Goal: Task Accomplishment & Management: Complete application form

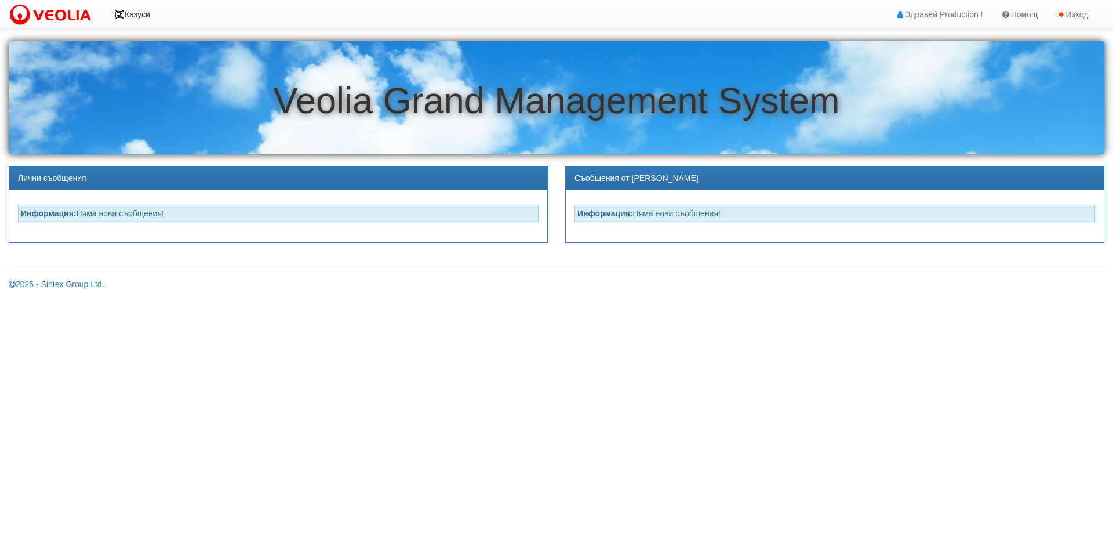
click at [121, 17] on icon at bounding box center [119, 14] width 10 height 8
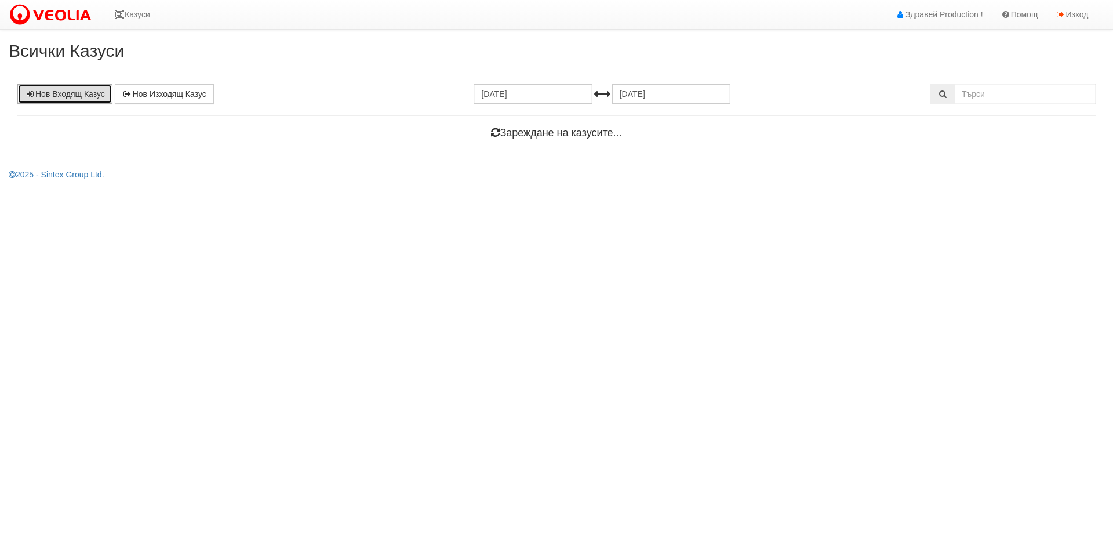
click at [78, 94] on link "Нов Входящ Казус" at bounding box center [64, 94] width 95 height 20
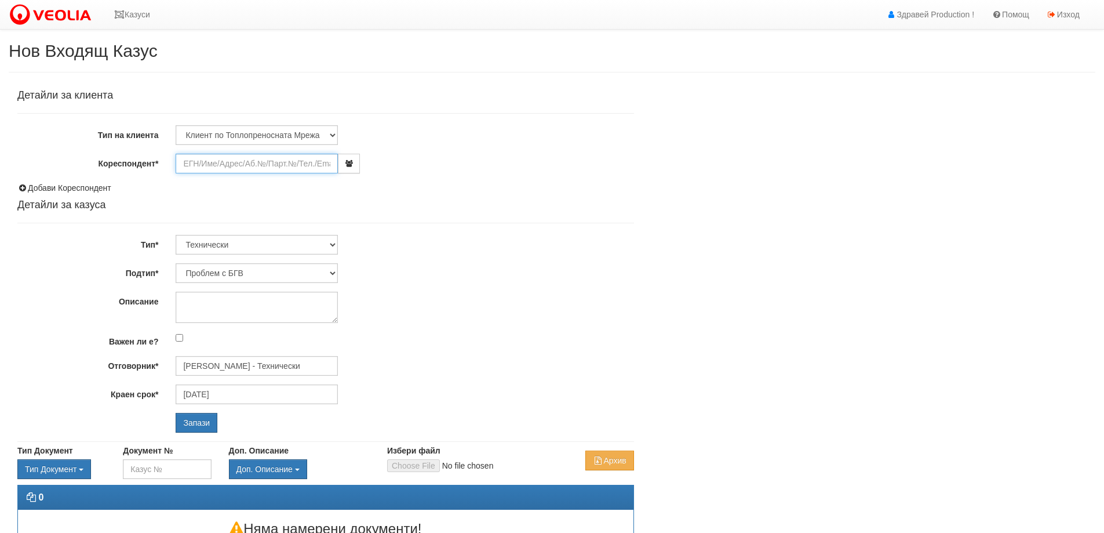
click at [247, 165] on input "Кореспондент*" at bounding box center [257, 164] width 162 height 20
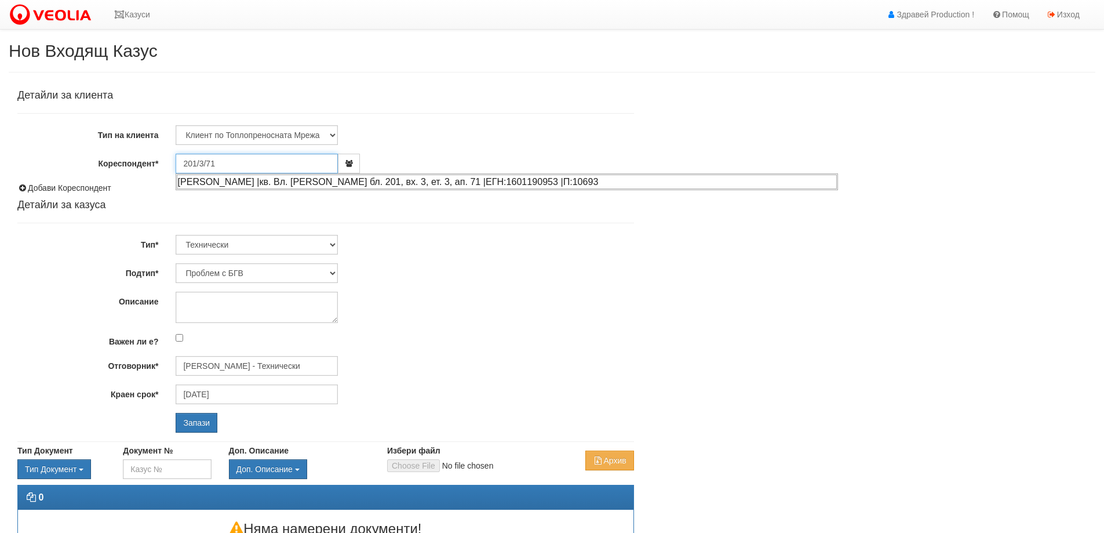
click at [263, 179] on div "ЙОВКА БОЙЧЕВА КУРТЕВА |кв. Вл. Варненчик бл. 201, вх. 3, ет. 3, ап. 71 |ЕГН:160…" at bounding box center [507, 181] width 660 height 14
type input "Ивайло Витлиянов"
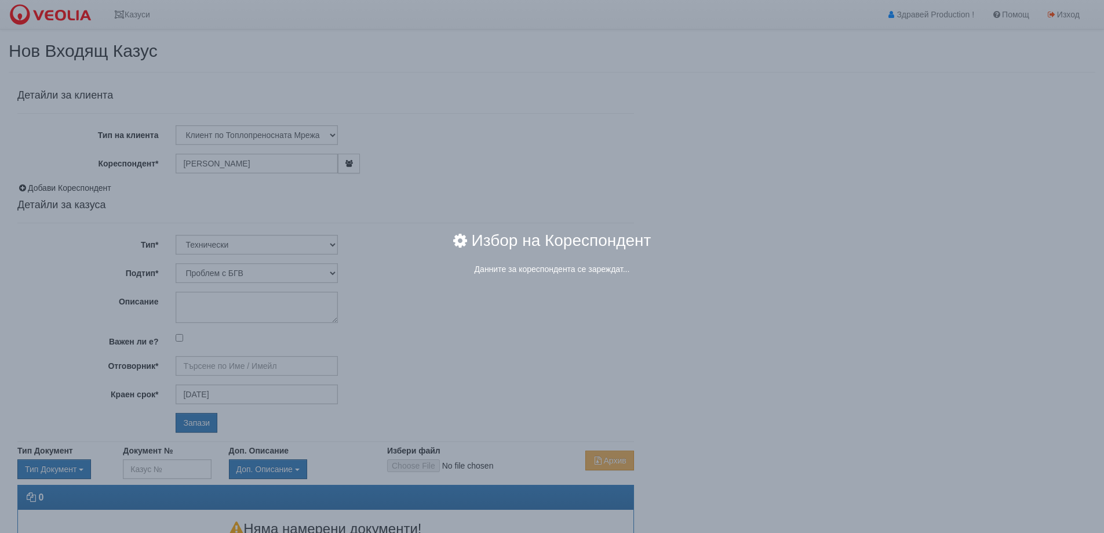
type input "[PERSON_NAME] - Технически"
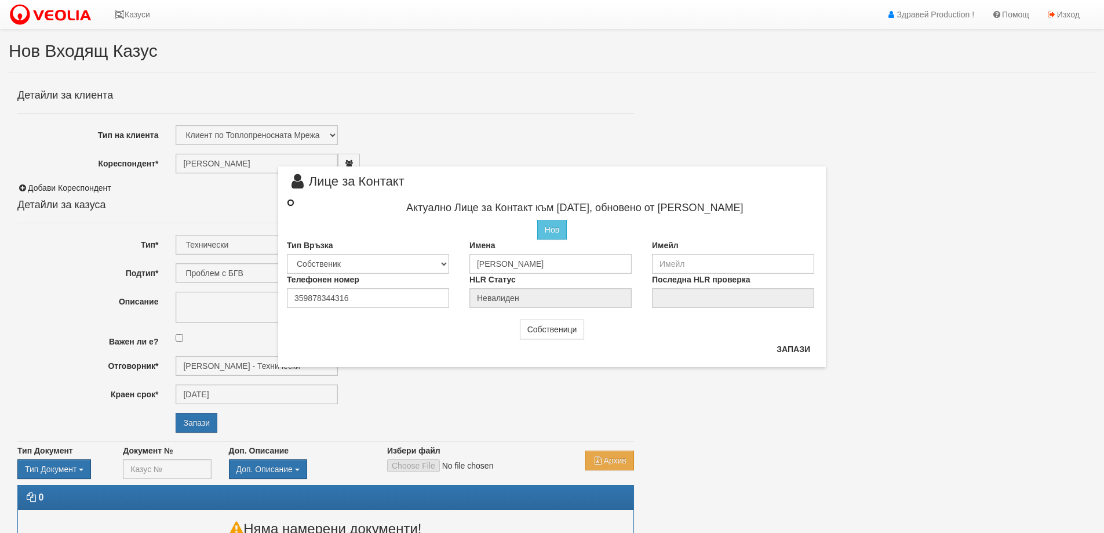
click at [292, 205] on input "radio" at bounding box center [291, 203] width 8 height 8
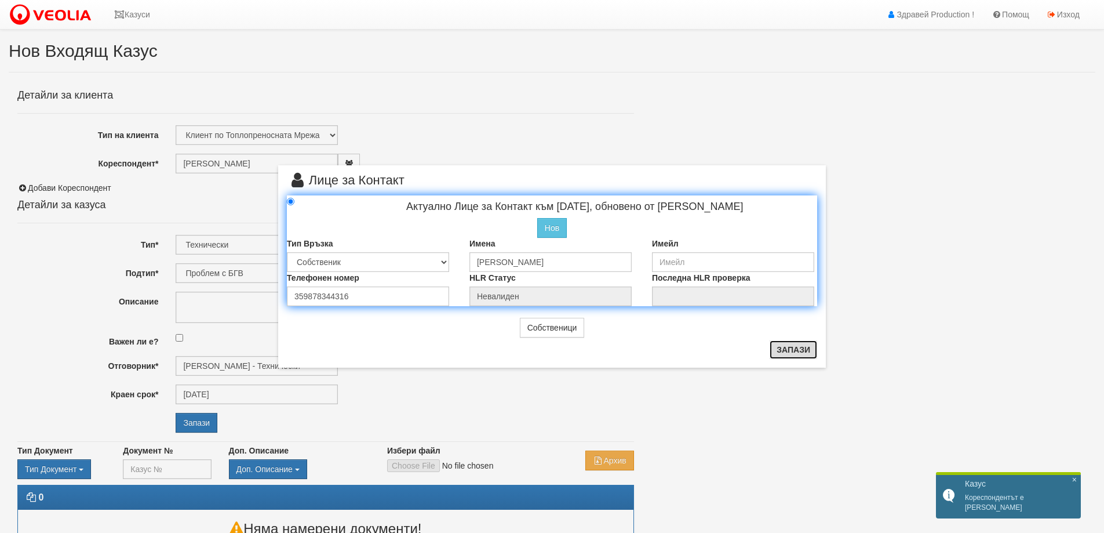
click at [799, 354] on button "Запази" at bounding box center [794, 349] width 48 height 19
radio input "true"
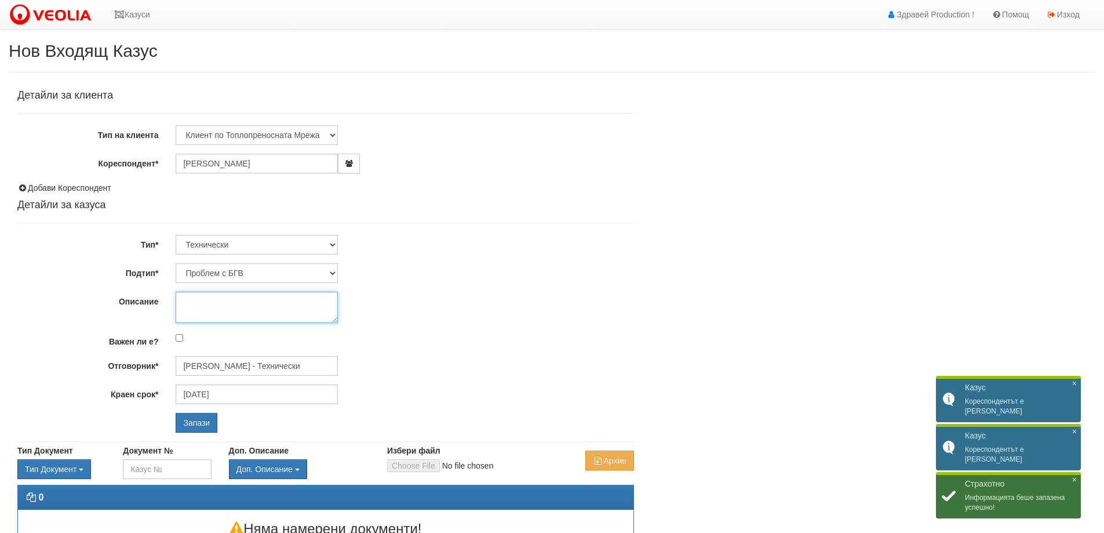
click at [202, 297] on textarea "Описание" at bounding box center [257, 307] width 162 height 31
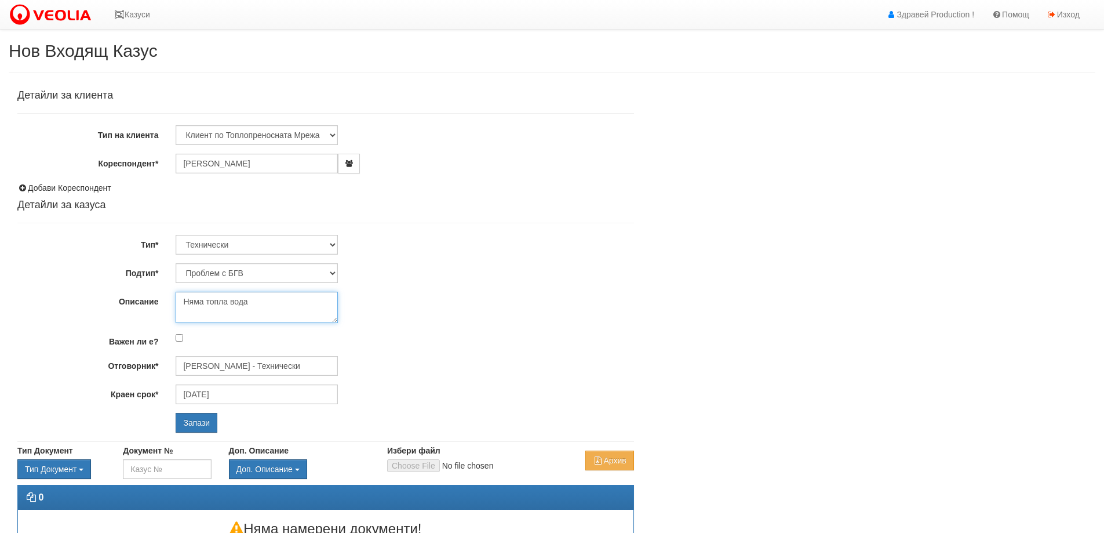
click at [204, 296] on textarea "Няма топла вода" at bounding box center [257, 307] width 162 height 31
click at [257, 300] on textarea "Нямат топла вода" at bounding box center [257, 307] width 162 height 31
type textarea "Нямат топла вода средните апартаменти."
click at [183, 338] on input "Важен ли е?" at bounding box center [180, 338] width 8 height 8
checkbox input "true"
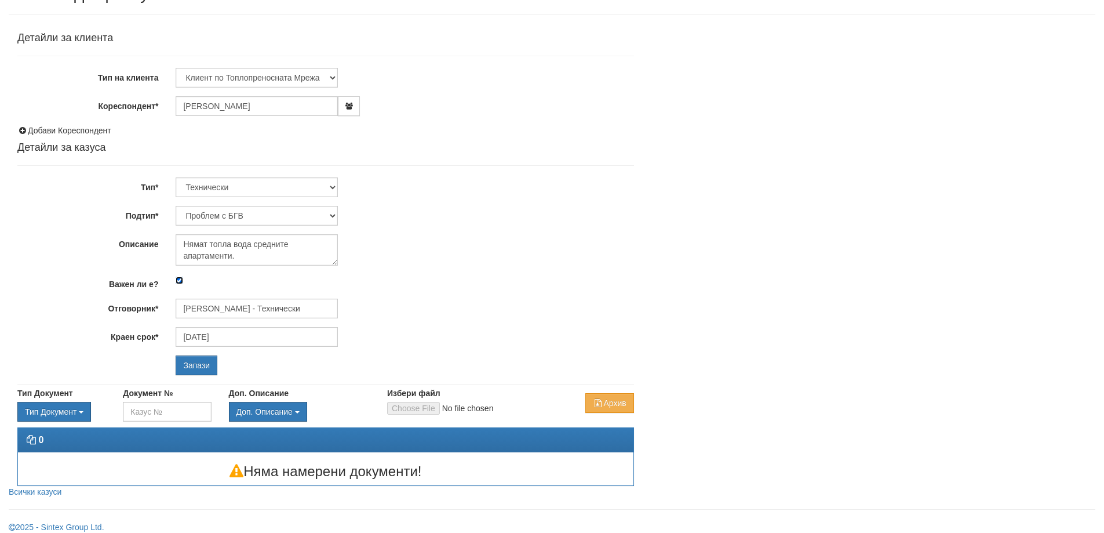
scroll to position [58, 0]
click at [205, 367] on input "Запази" at bounding box center [197, 365] width 42 height 20
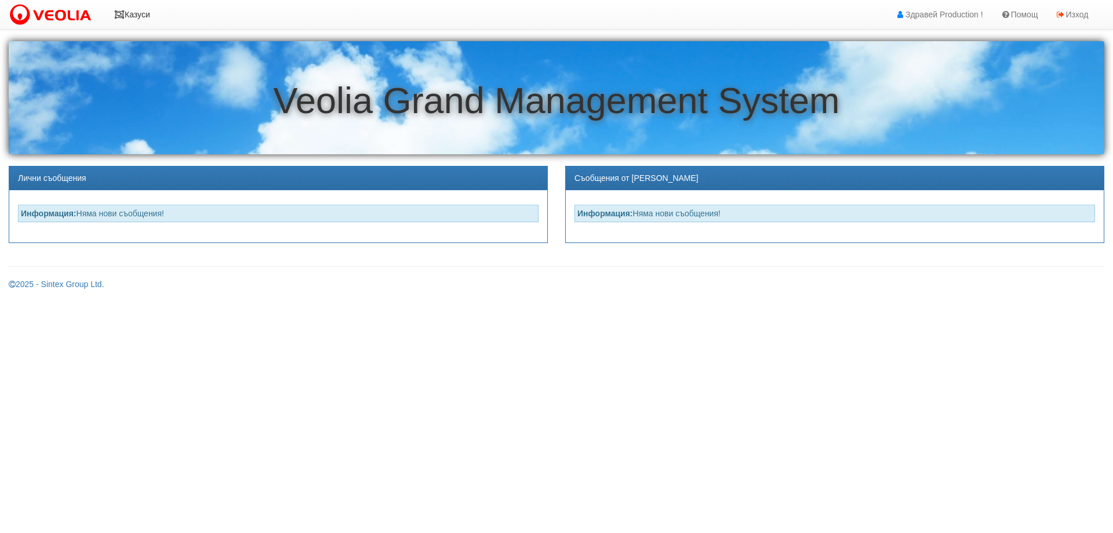
click at [150, 16] on link "Казуси" at bounding box center [131, 14] width 53 height 29
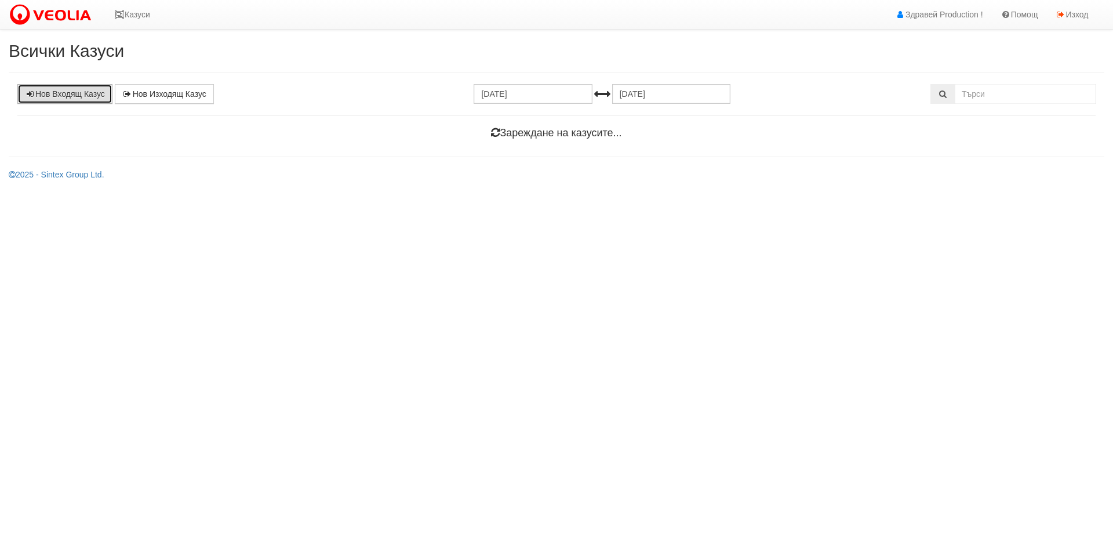
click at [90, 90] on link "Нов Входящ Казус" at bounding box center [64, 94] width 95 height 20
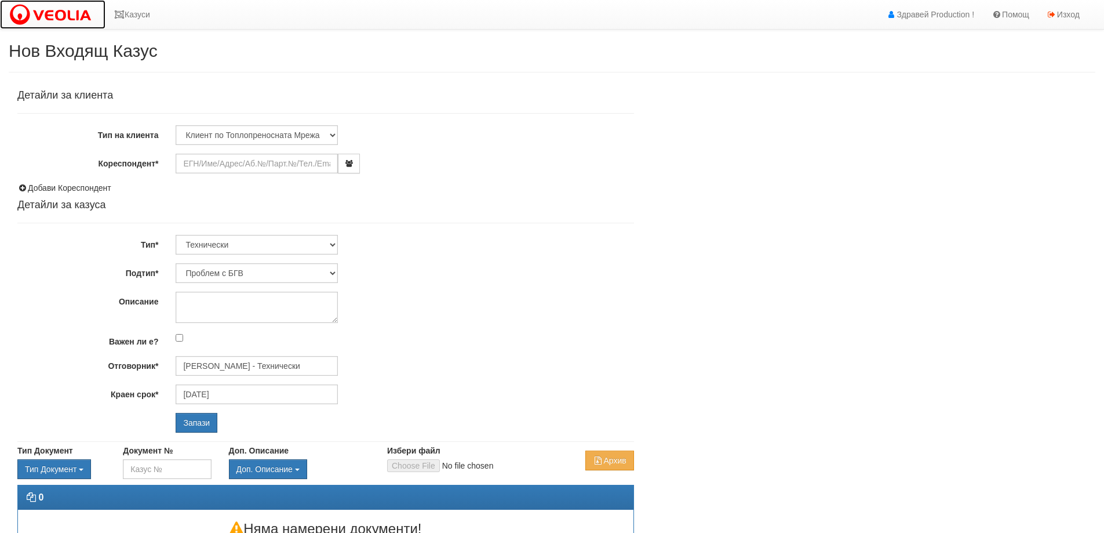
click at [28, 14] on img at bounding box center [53, 15] width 88 height 24
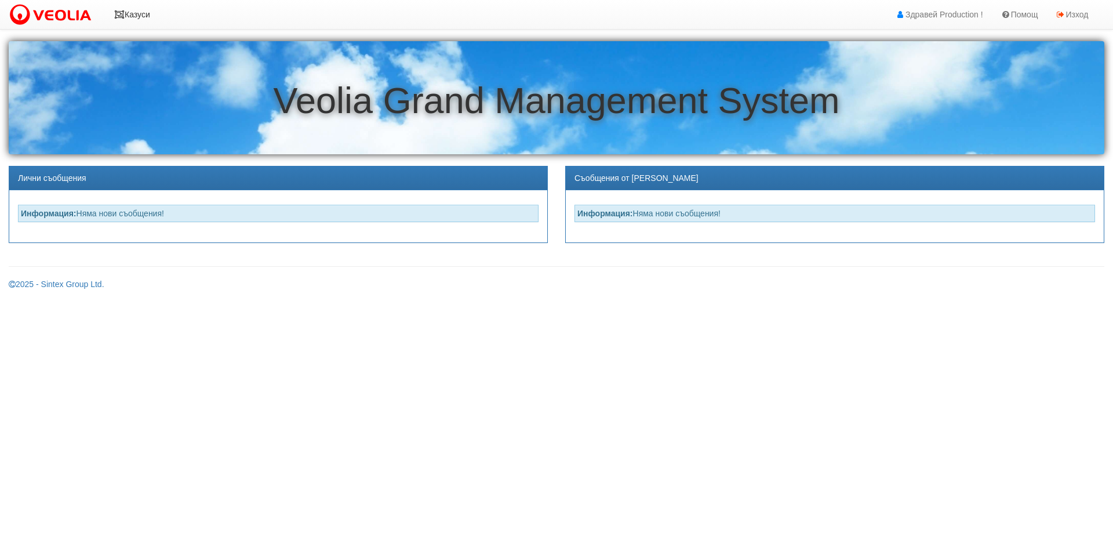
click at [143, 13] on link "Казуси" at bounding box center [131, 14] width 53 height 29
